Goal: Feedback & Contribution: Submit feedback/report problem

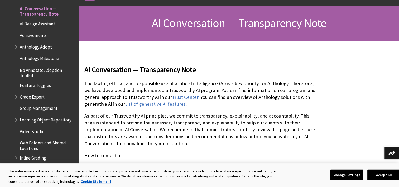
scroll to position [79, 0]
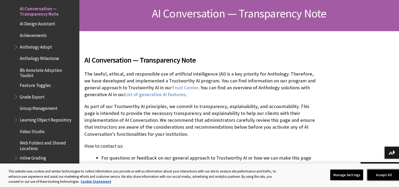
click at [374, 175] on button "Accept All" at bounding box center [383, 174] width 33 height 11
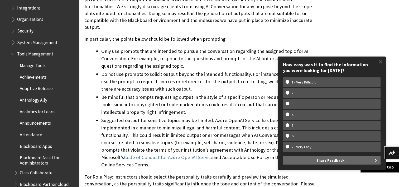
scroll to position [692, 0]
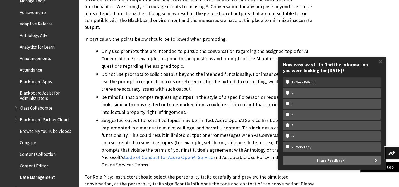
click at [308, 81] on w-span "1 - Very Difficult" at bounding box center [303, 82] width 36 height 4
click at [289, 81] on input "1 - Very Difficult" at bounding box center [286, 81] width 3 height 3
radio input "true"
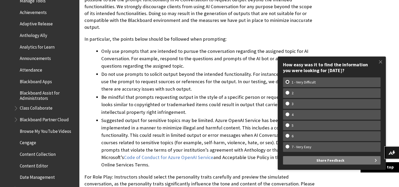
click at [329, 161] on span "Share Feedback" at bounding box center [330, 160] width 28 height 8
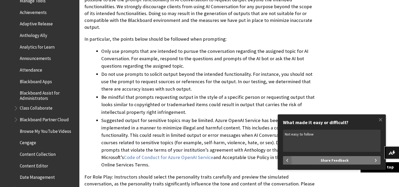
type textarea "Not easy to follow"
click at [344, 161] on span "Share Feedback" at bounding box center [334, 160] width 28 height 8
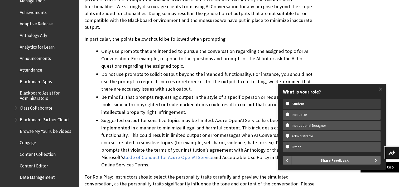
click at [286, 104] on w-span "Student" at bounding box center [331, 103] width 92 height 4
click at [286, 104] on input "Student" at bounding box center [286, 102] width 3 height 3
radio input "true"
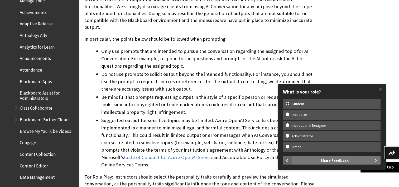
click at [332, 161] on span "Share Feedback" at bounding box center [334, 160] width 28 height 8
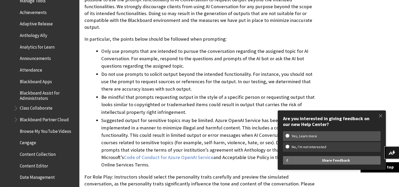
click at [329, 148] on w-span "No, I’m not interested" at bounding box center [308, 146] width 47 height 4
click at [289, 148] on input "No, I’m not interested" at bounding box center [286, 145] width 3 height 3
radio input "true"
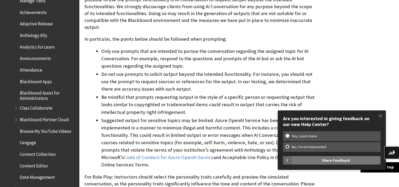
click at [329, 160] on span "Share Feedback" at bounding box center [336, 160] width 28 height 8
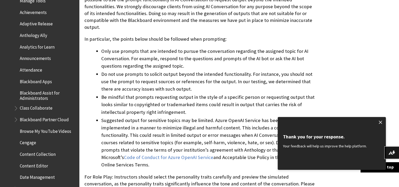
click at [380, 121] on span at bounding box center [380, 121] width 11 height 11
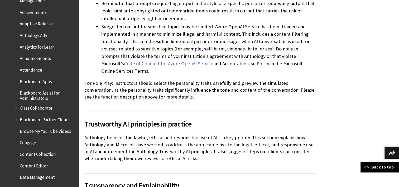
scroll to position [1423, 0]
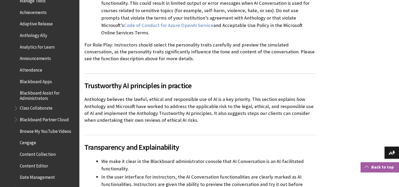
click at [363, 167] on link "Back to top" at bounding box center [379, 167] width 38 height 10
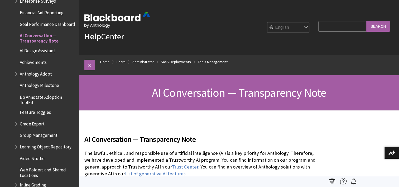
scroll to position [903, 0]
